Goal: Task Accomplishment & Management: Use online tool/utility

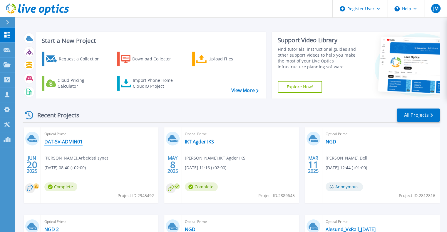
click at [68, 144] on link "DAT-SV-ADMIN01" at bounding box center [63, 142] width 38 height 6
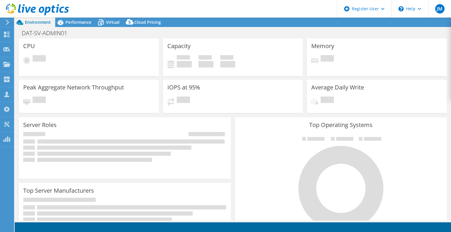
select select "USD"
select select "EUFrankfurt"
